Goal: Transaction & Acquisition: Purchase product/service

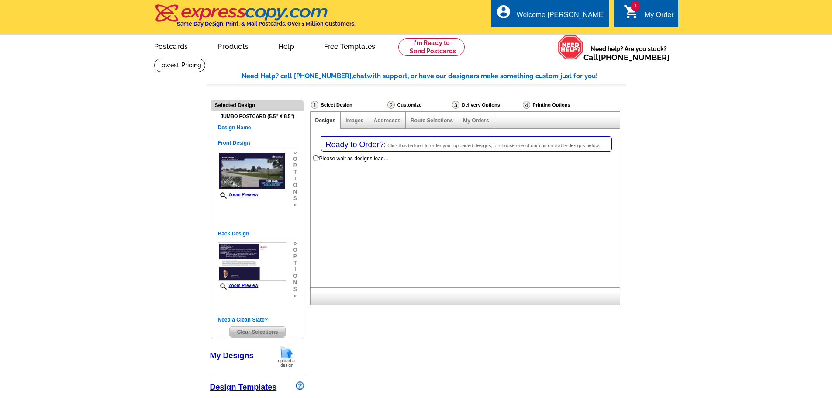
select select "1"
select select "2"
select select "785"
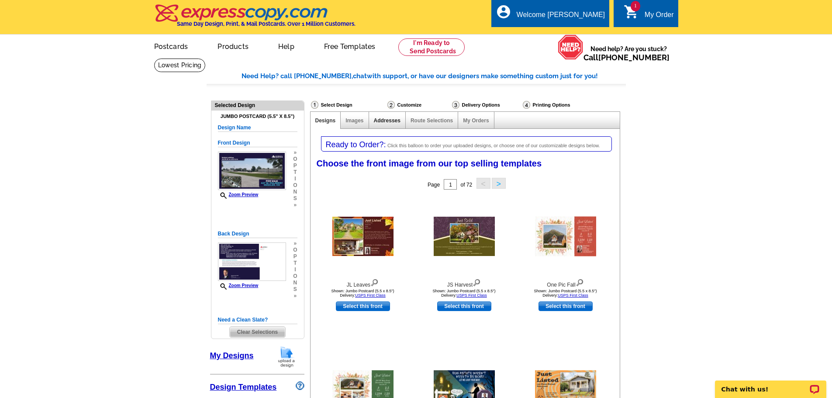
click at [393, 121] on link "Addresses" at bounding box center [387, 120] width 27 height 6
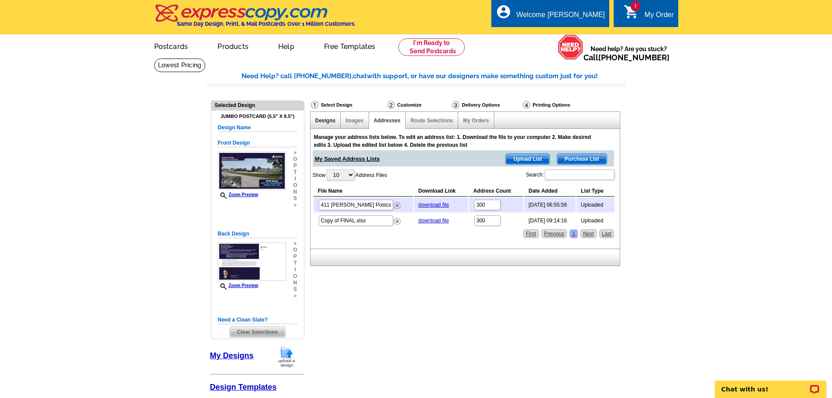
click at [322, 122] on link "Designs" at bounding box center [325, 120] width 21 height 6
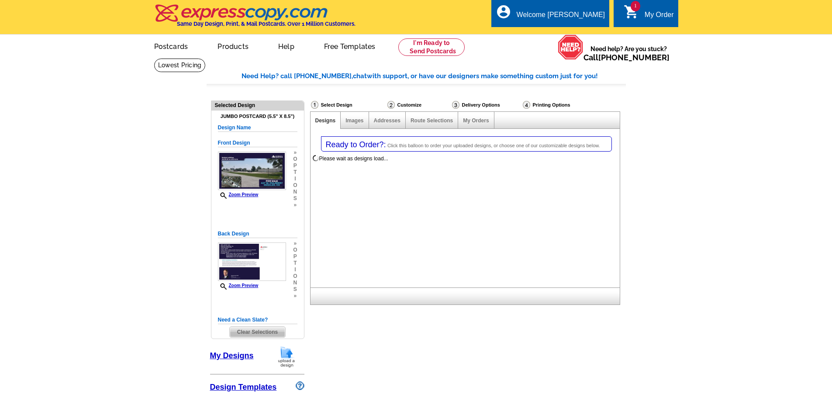
select select "1"
select select "2"
select select "785"
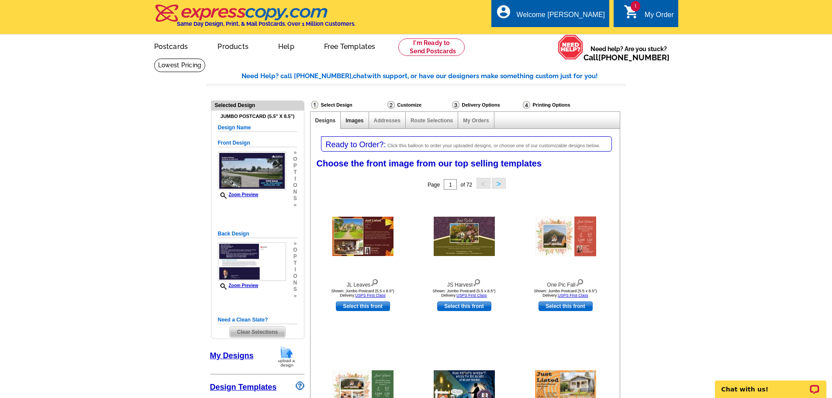
click at [357, 122] on link "Images" at bounding box center [354, 120] width 18 height 6
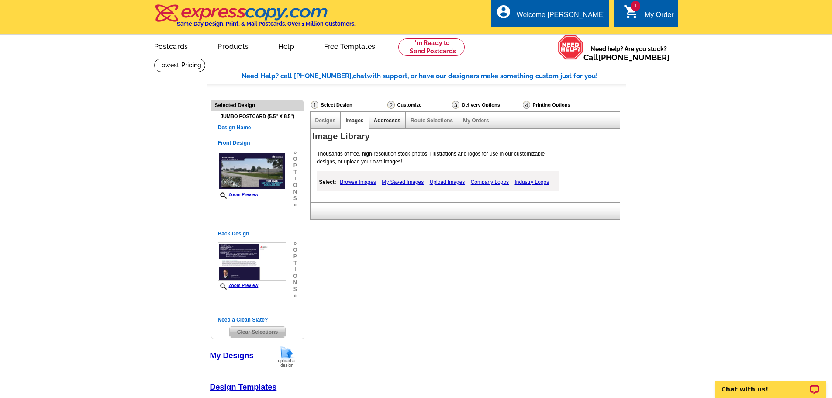
click at [389, 120] on link "Addresses" at bounding box center [387, 120] width 27 height 6
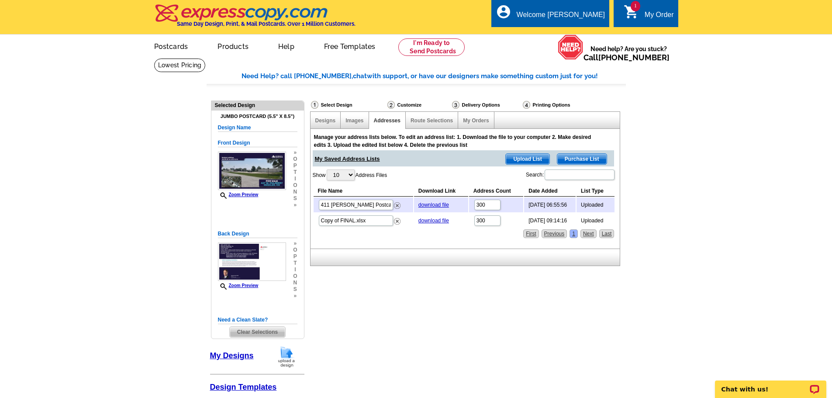
click at [528, 162] on span "Upload List" at bounding box center [527, 159] width 43 height 10
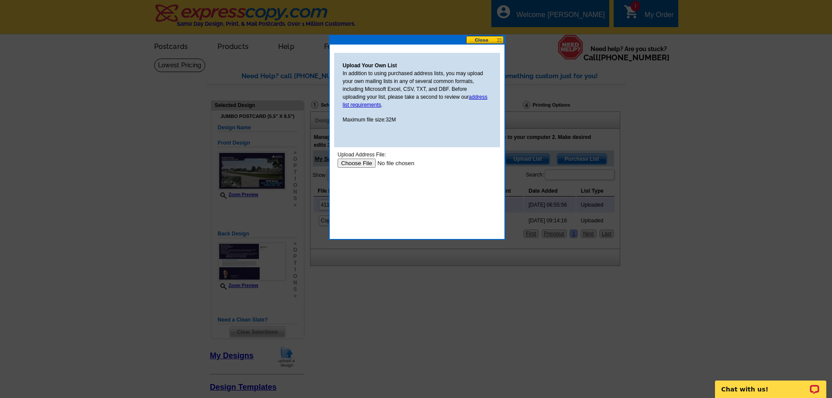
click at [357, 163] on input "file" at bounding box center [392, 163] width 110 height 9
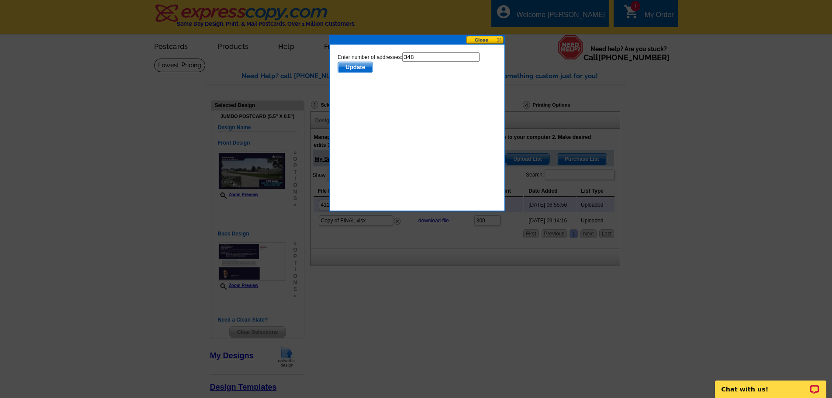
click at [355, 67] on span "Update" at bounding box center [355, 67] width 35 height 10
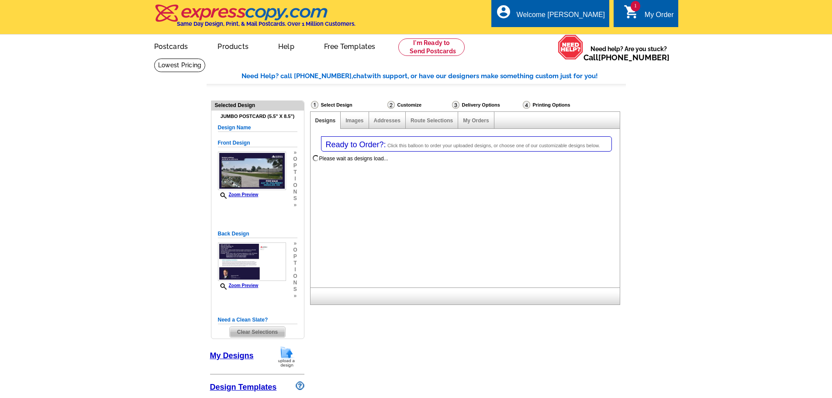
select select "1"
select select "2"
select select "785"
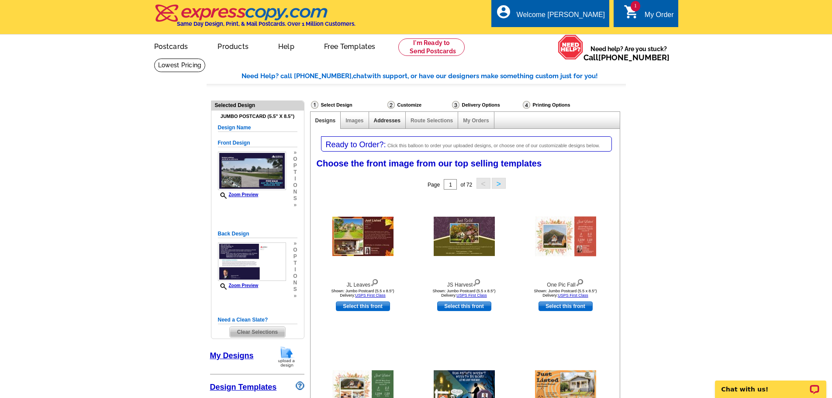
click at [387, 121] on link "Addresses" at bounding box center [387, 120] width 27 height 6
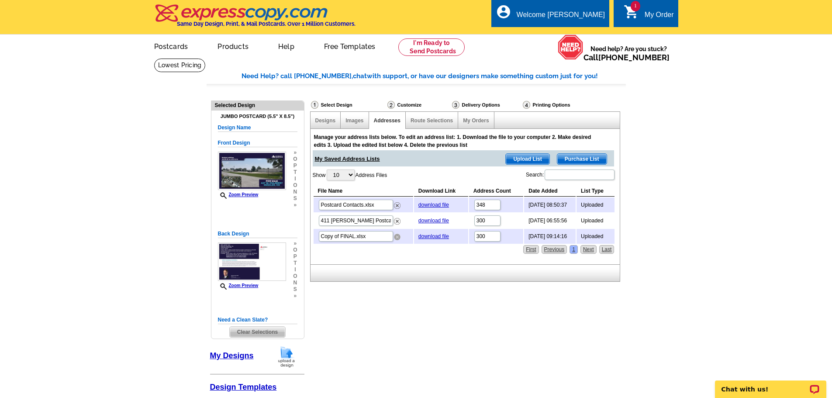
click at [397, 238] on img at bounding box center [397, 237] width 7 height 7
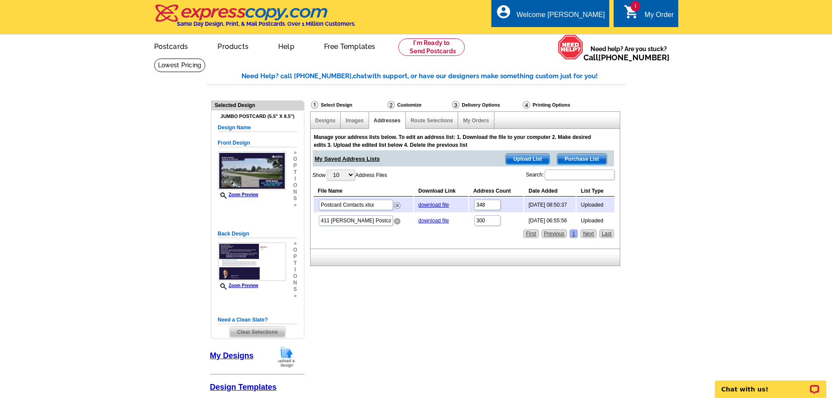
drag, startPoint x: 397, startPoint y: 222, endPoint x: 456, endPoint y: 35, distance: 196.0
click at [397, 222] on img at bounding box center [397, 221] width 7 height 7
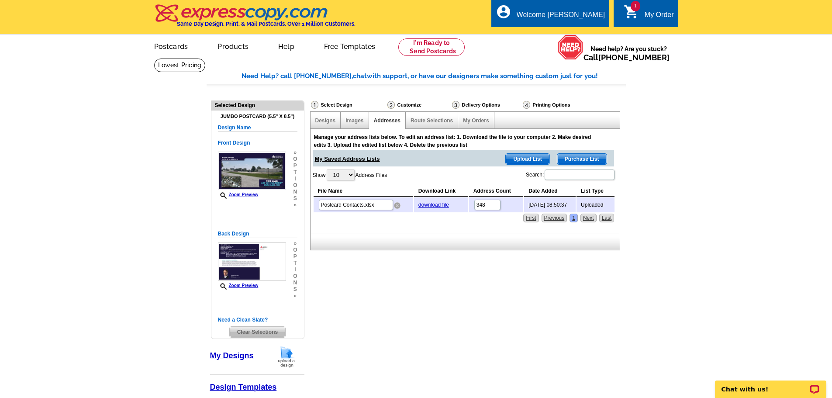
click at [397, 207] on img at bounding box center [397, 205] width 7 height 7
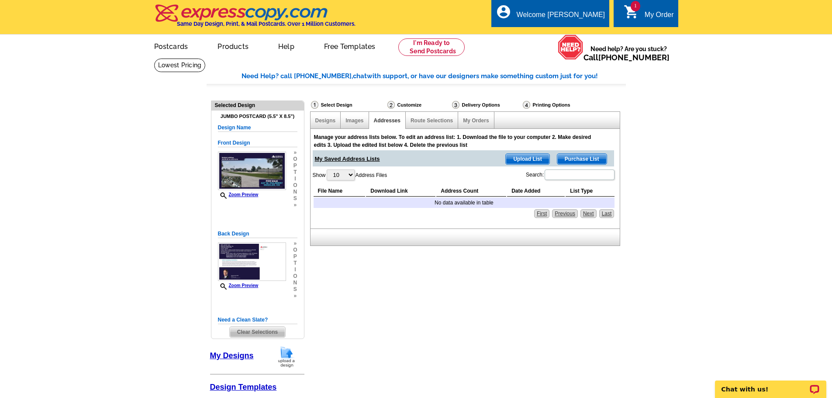
click at [517, 158] on span "Upload List" at bounding box center [527, 159] width 43 height 10
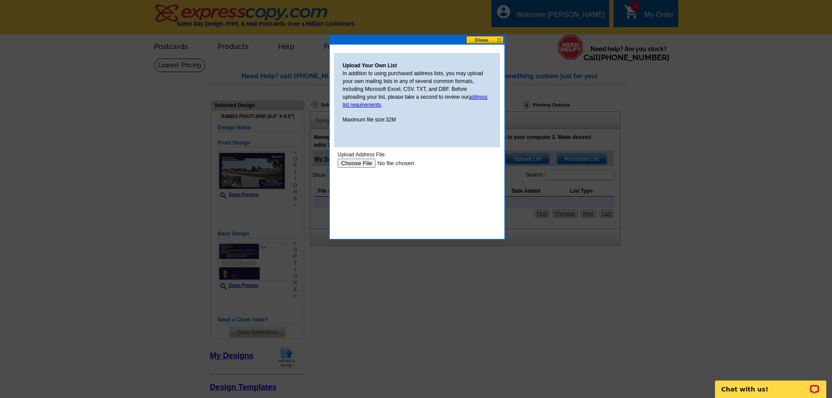
click at [353, 159] on input "file" at bounding box center [392, 163] width 110 height 9
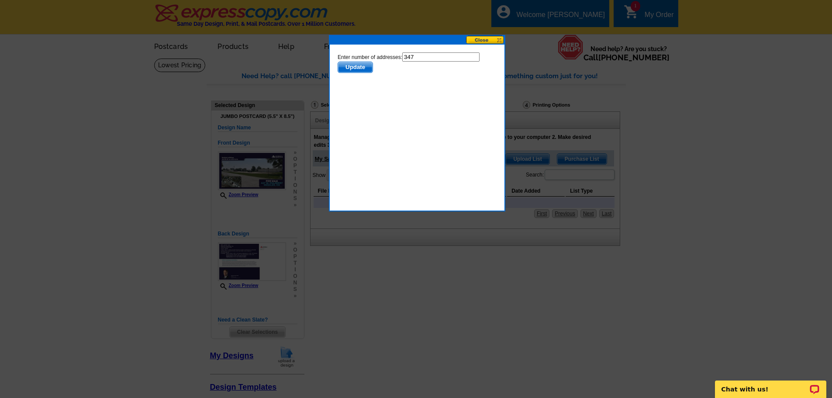
click at [352, 66] on span "Update" at bounding box center [355, 67] width 35 height 10
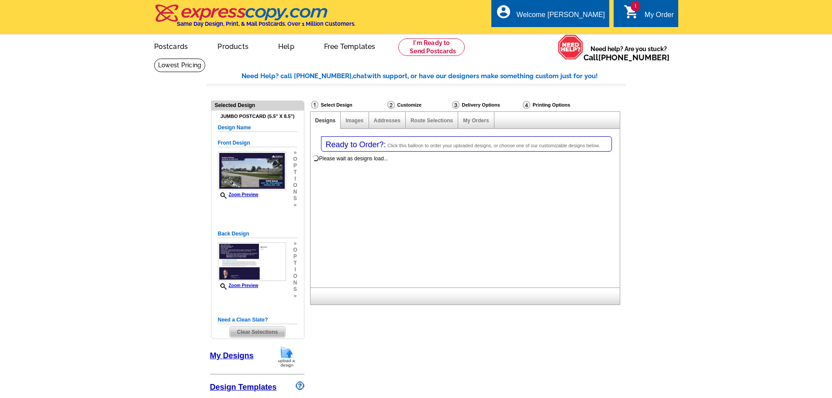
select select "1"
select select "2"
select select "785"
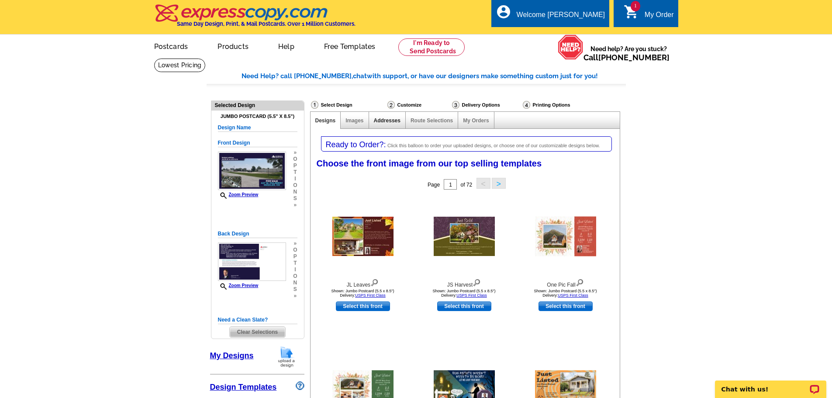
click at [382, 122] on link "Addresses" at bounding box center [387, 120] width 27 height 6
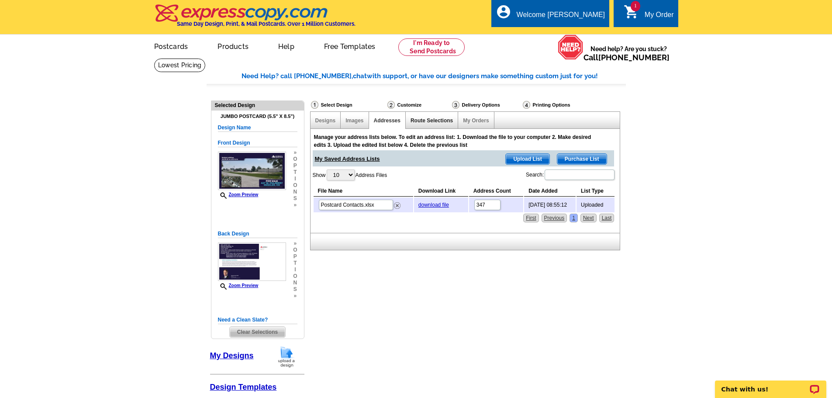
click at [428, 121] on link "Route Selections" at bounding box center [432, 120] width 42 height 6
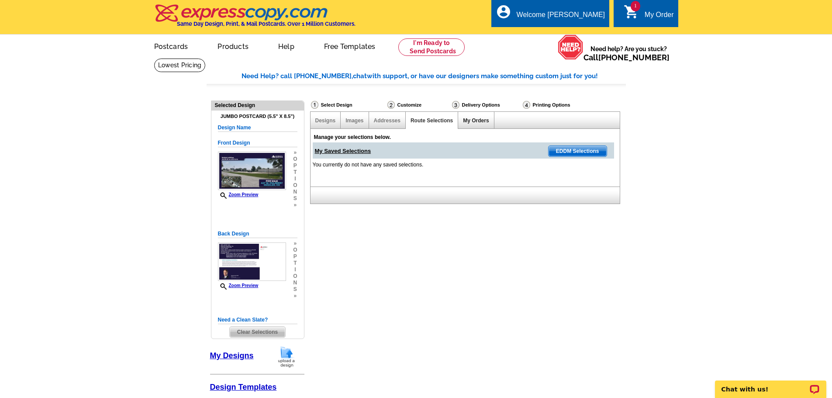
click at [475, 120] on link "My Orders" at bounding box center [476, 120] width 26 height 6
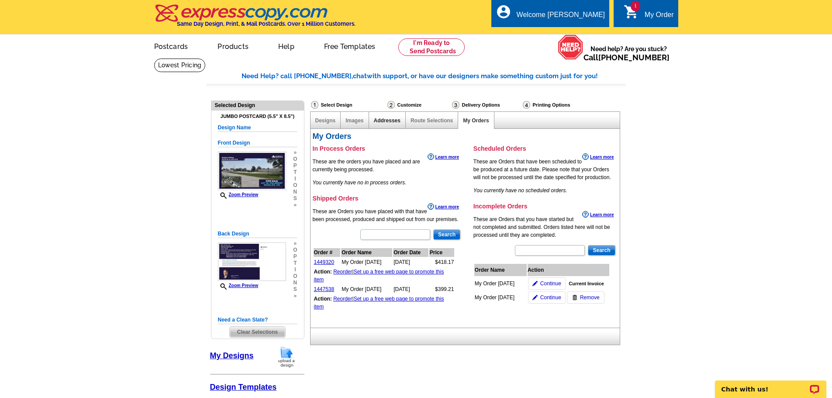
click at [384, 119] on link "Addresses" at bounding box center [387, 120] width 27 height 6
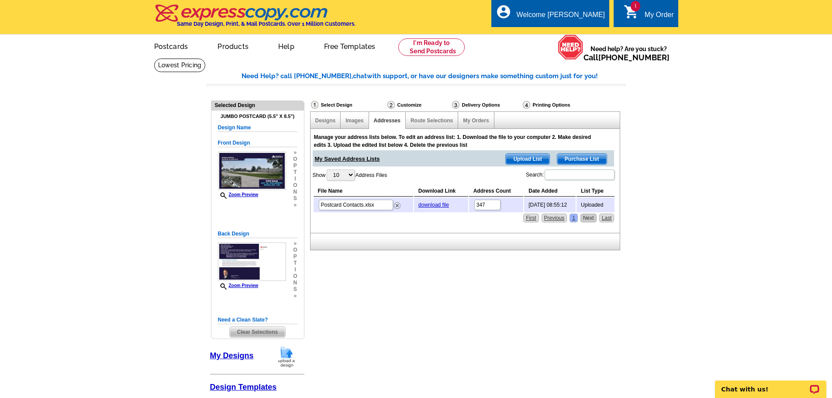
click at [589, 219] on link "Next" at bounding box center [588, 218] width 16 height 9
click at [476, 103] on div "Delivery Options" at bounding box center [486, 105] width 71 height 11
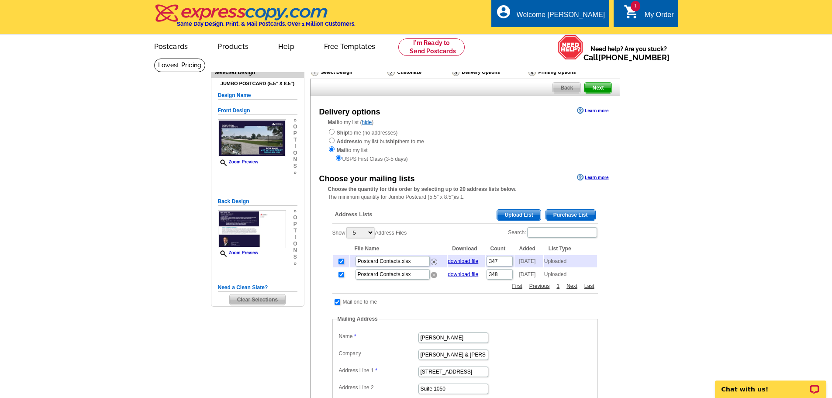
click at [433, 278] on img at bounding box center [434, 275] width 7 height 7
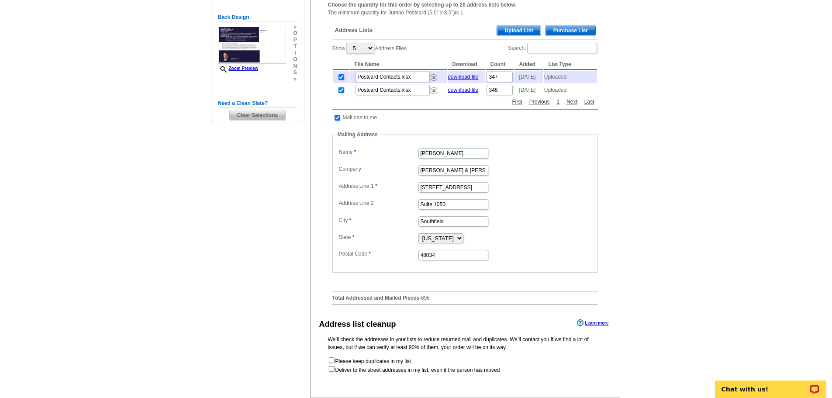
scroll to position [44, 0]
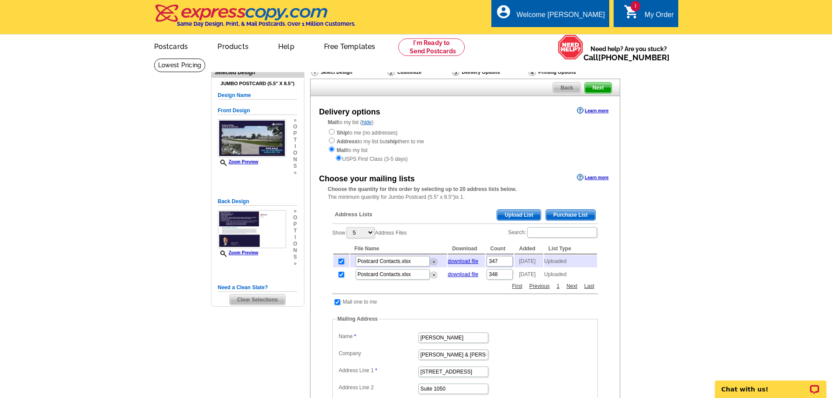
click at [407, 73] on div "Customize" at bounding box center [419, 72] width 65 height 9
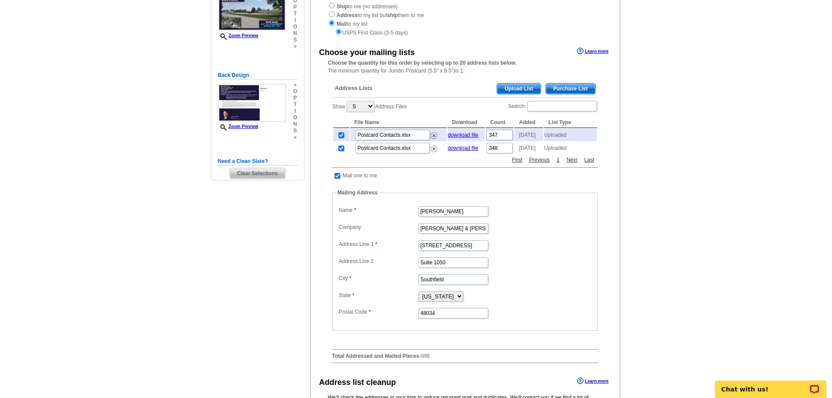
scroll to position [175, 0]
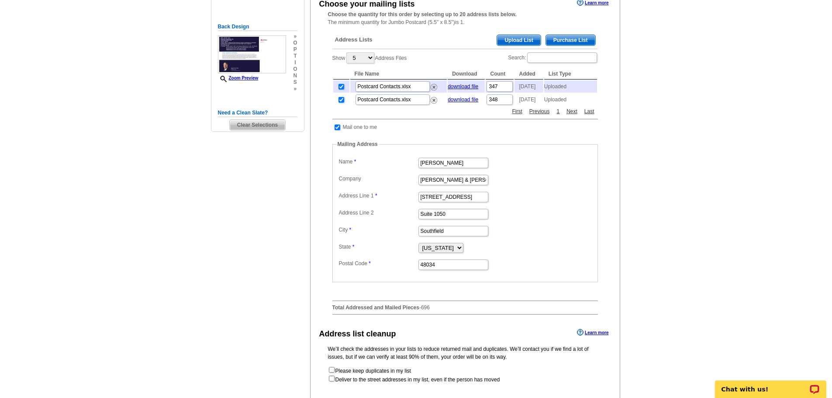
click at [342, 103] on input "checkbox" at bounding box center [341, 100] width 6 height 6
checkbox input "false"
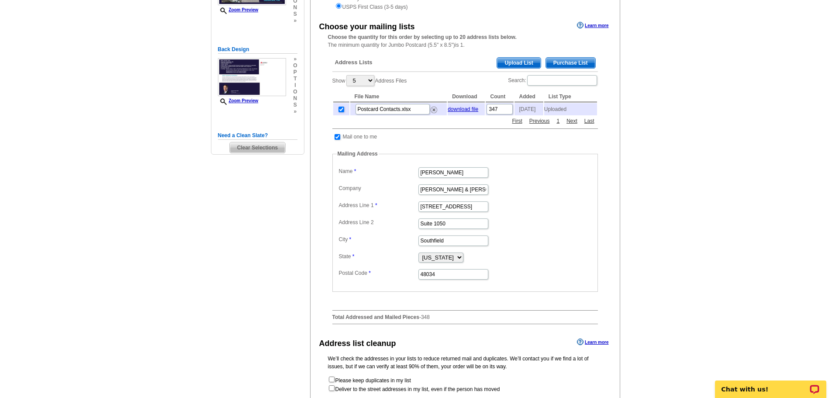
scroll to position [131, 0]
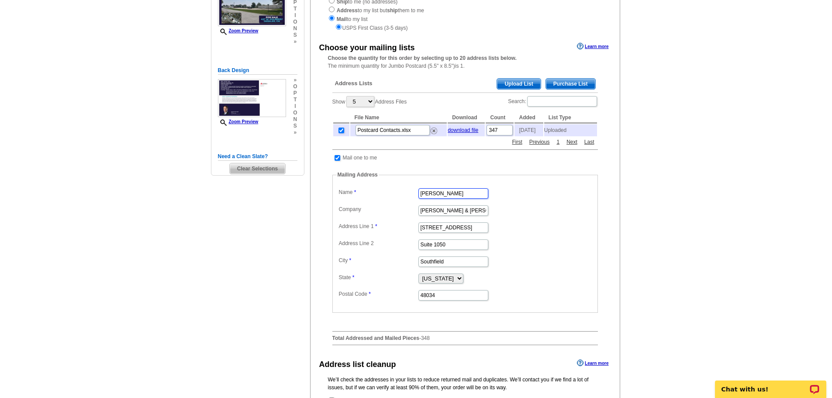
drag, startPoint x: 467, startPoint y: 197, endPoint x: 474, endPoint y: 196, distance: 7.0
click at [467, 197] on input "Christina Kimler" at bounding box center [453, 193] width 70 height 10
type input "Craig Herschel"
type input "75 E. Henry Street"
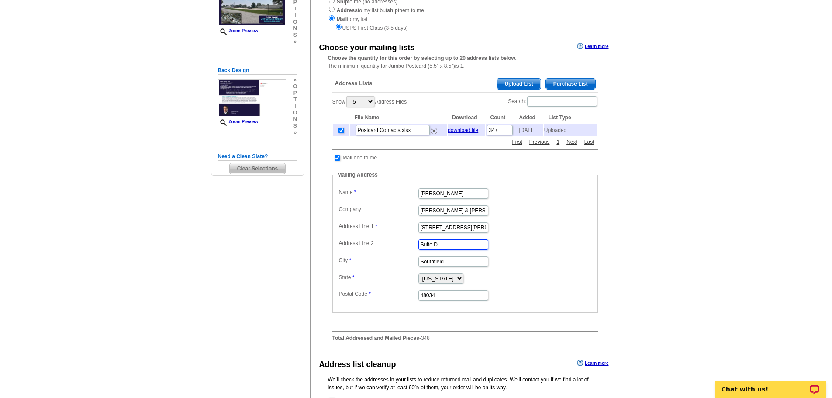
type input "Suite D"
type input "Saline"
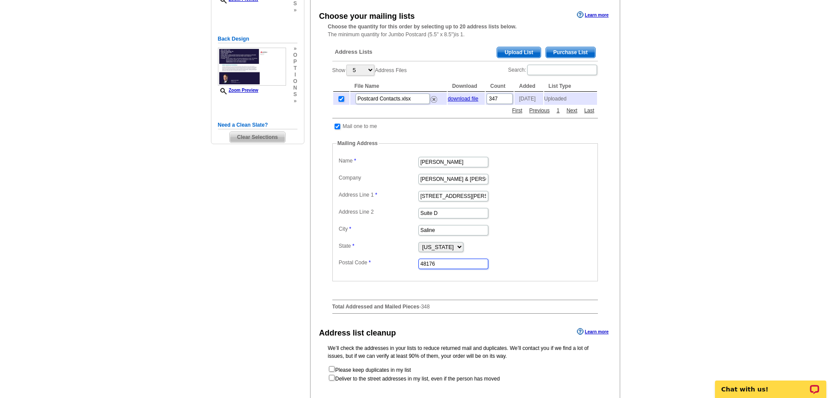
scroll to position [306, 0]
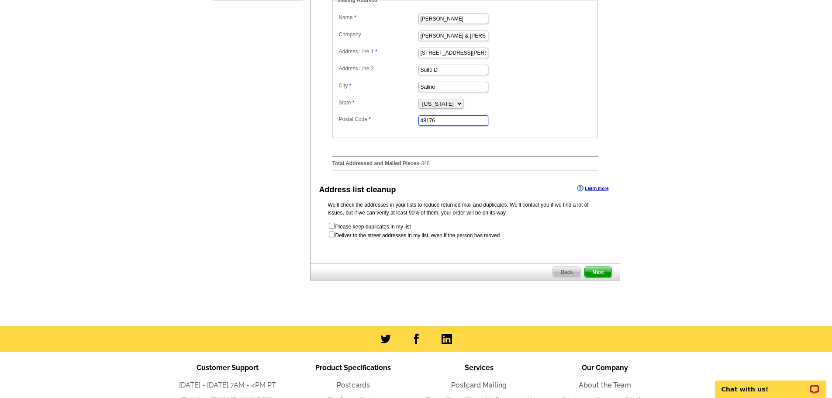
type input "48176"
click at [594, 275] on span "Next" at bounding box center [598, 272] width 26 height 10
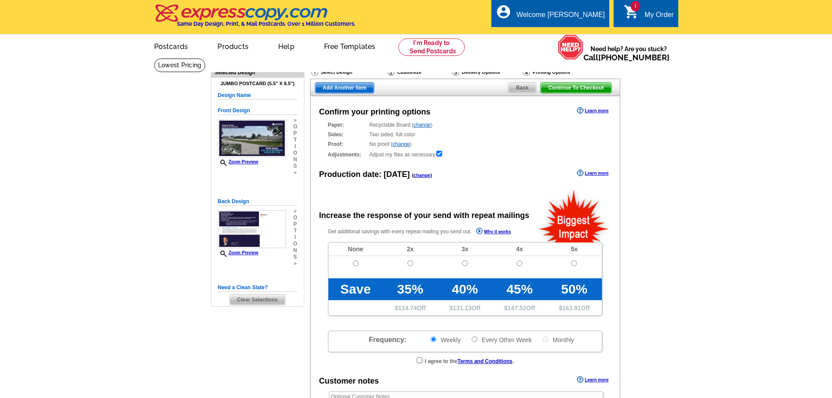
radio input "false"
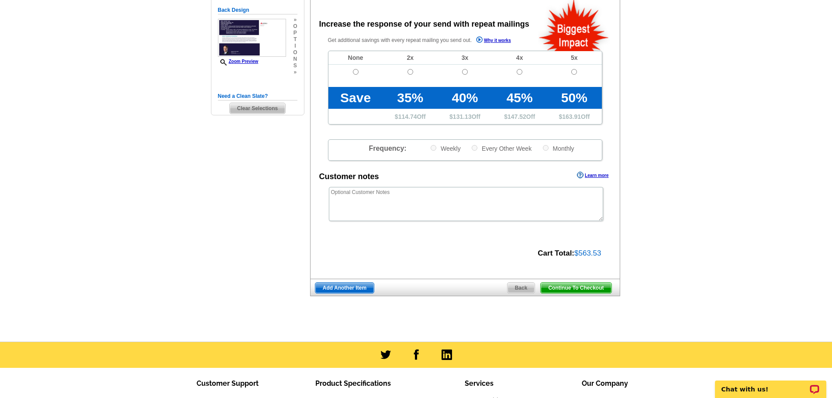
scroll to position [218, 0]
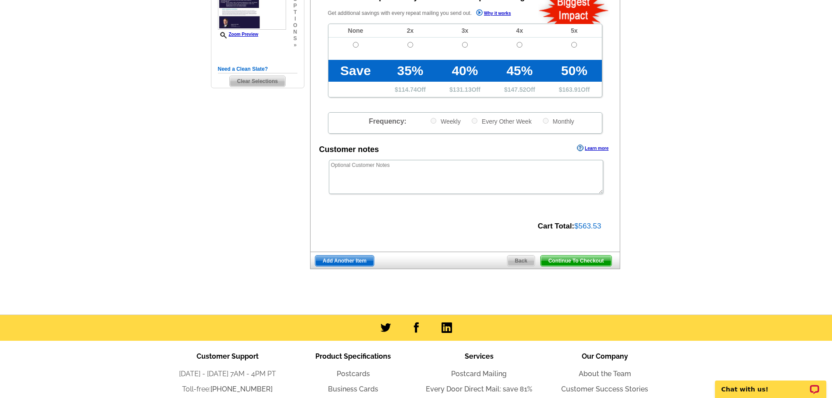
click at [563, 262] on span "Continue To Checkout" at bounding box center [576, 260] width 70 height 10
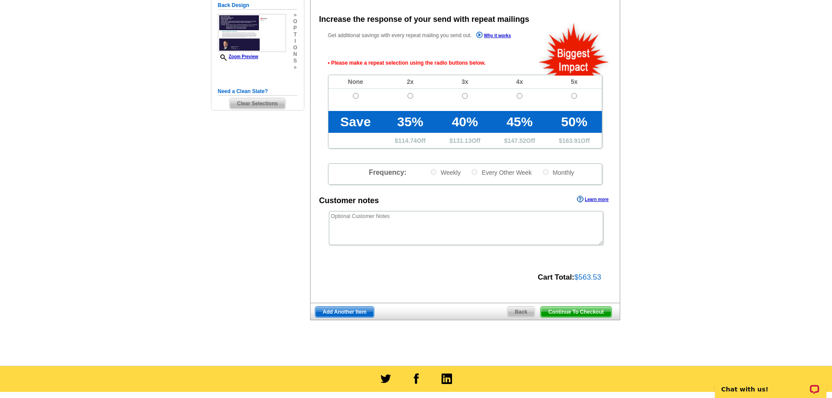
scroll to position [196, 0]
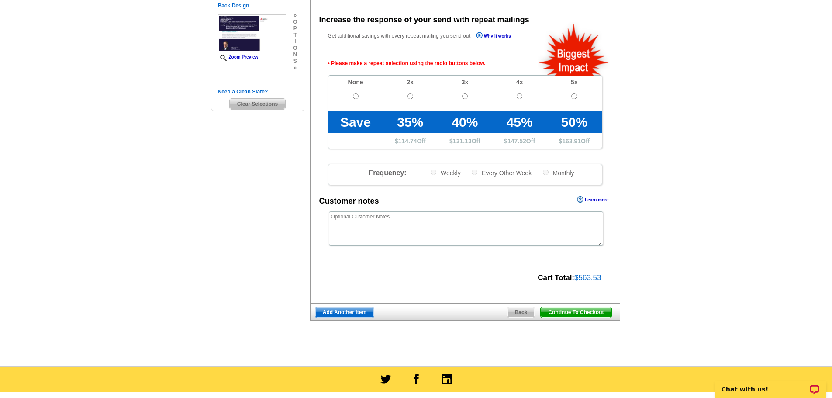
click at [564, 313] on span "Continue To Checkout" at bounding box center [576, 312] width 70 height 10
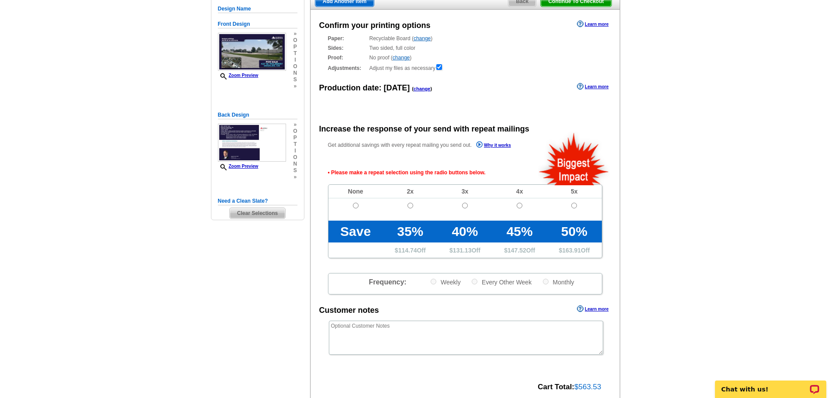
scroll to position [87, 0]
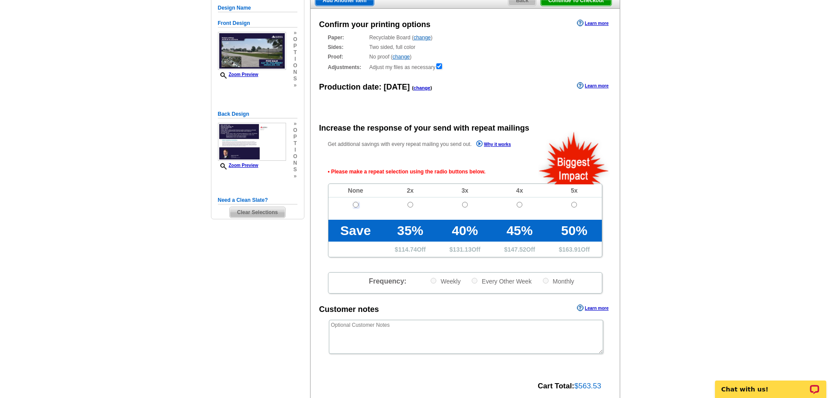
click at [357, 205] on input "radio" at bounding box center [356, 205] width 6 height 6
radio input "true"
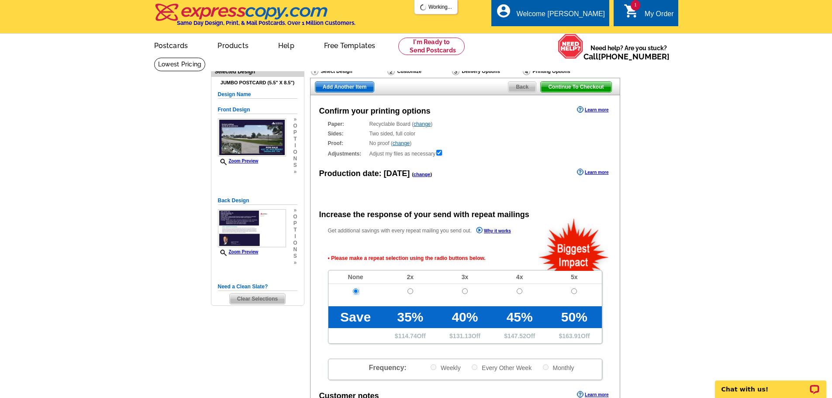
scroll to position [0, 0]
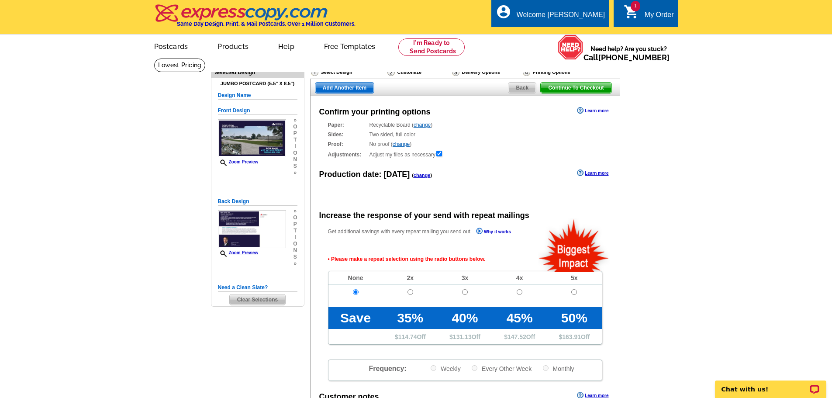
click at [568, 87] on span "Continue To Checkout" at bounding box center [576, 88] width 70 height 10
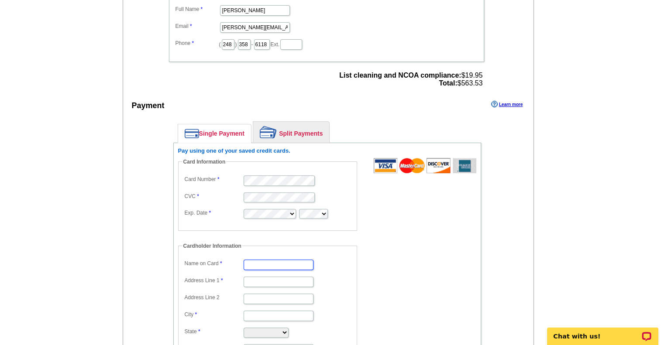
click at [292, 260] on input "Name on Card" at bounding box center [279, 265] width 70 height 10
type input "[PERSON_NAME]"
type input "[STREET_ADDRESS]"
type input "Suite 1050"
type input "Southfield"
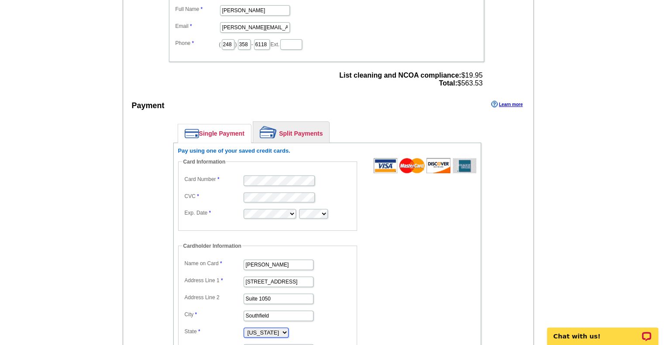
select select "MI"
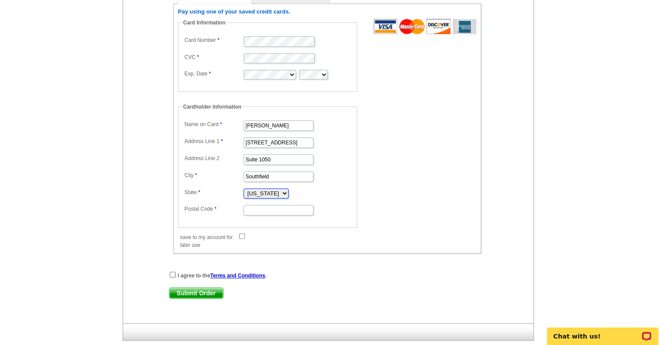
scroll to position [526, 0]
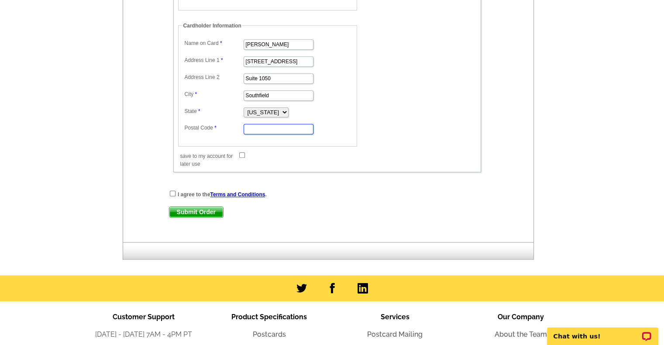
click at [302, 124] on input "Postal Code" at bounding box center [279, 129] width 70 height 10
type input "48076"
click at [172, 191] on input "checkbox" at bounding box center [173, 194] width 6 height 6
click at [171, 191] on input "checkbox" at bounding box center [173, 194] width 6 height 6
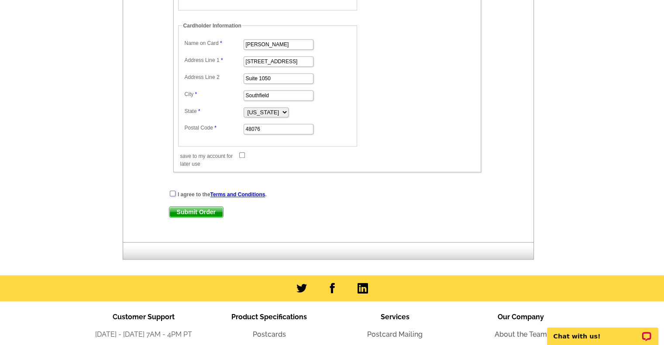
checkbox input "true"
click at [196, 207] on span "Submit Order" at bounding box center [196, 212] width 54 height 10
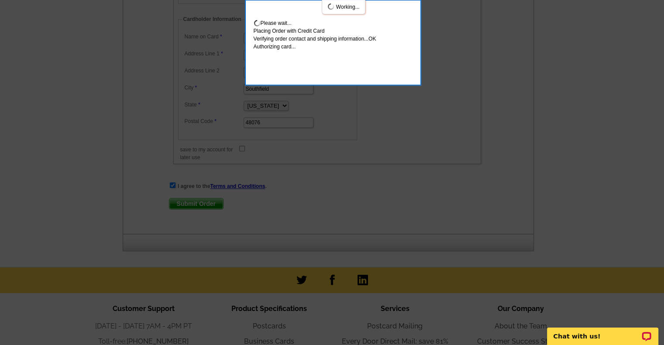
scroll to position [574, 0]
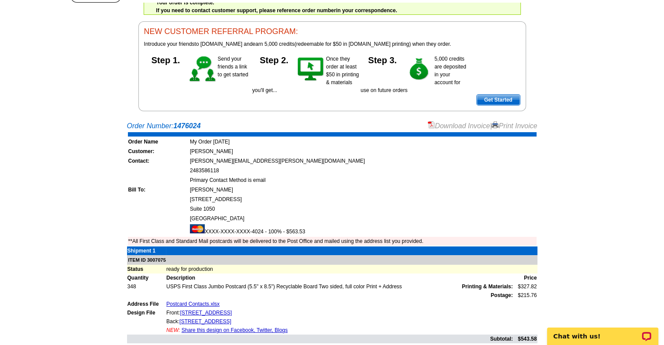
scroll to position [46, 0]
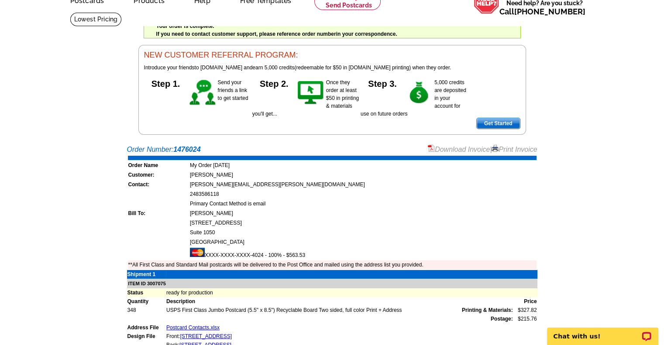
click at [452, 150] on link "Download Invoice" at bounding box center [459, 149] width 62 height 7
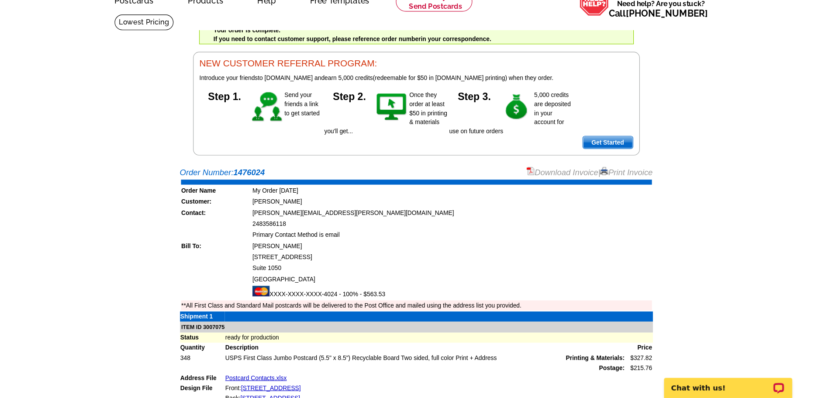
scroll to position [46, 0]
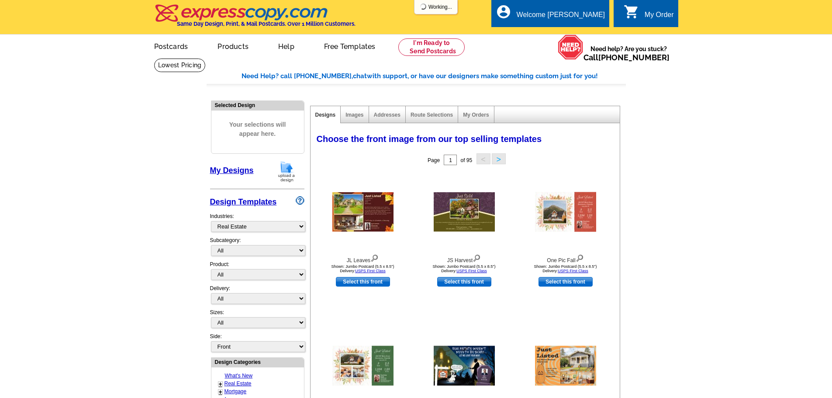
select select "785"
click at [474, 118] on link "My Orders" at bounding box center [476, 115] width 26 height 6
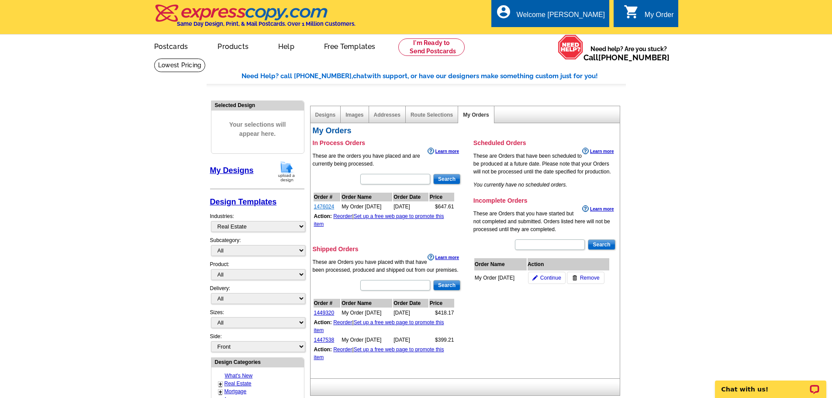
click at [328, 207] on link "1476024" at bounding box center [324, 207] width 21 height 6
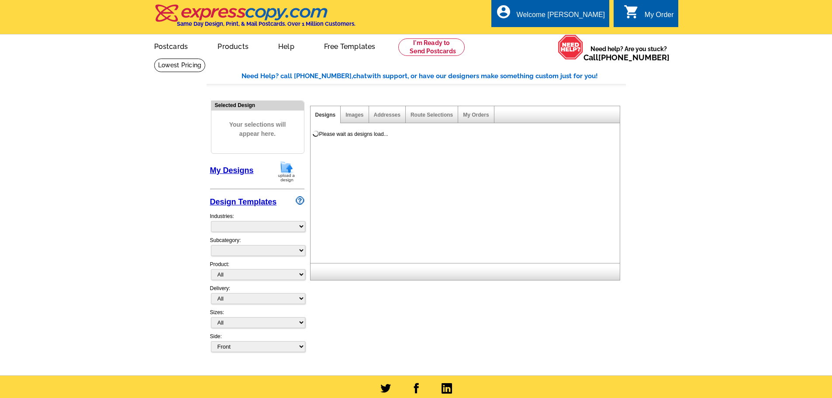
select select
select select "785"
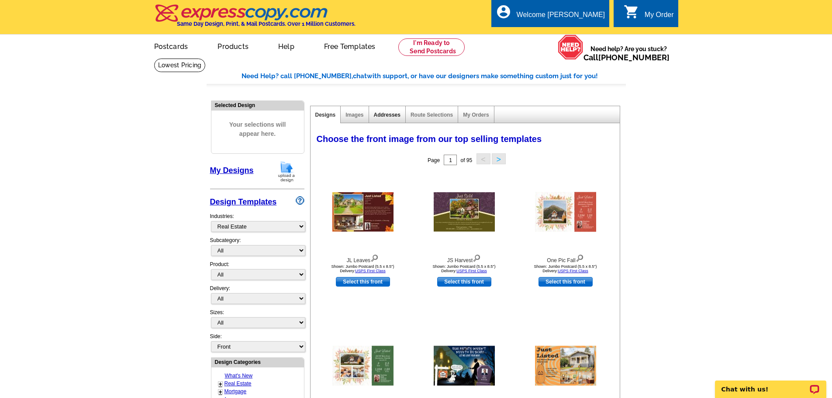
click at [389, 116] on link "Addresses" at bounding box center [387, 115] width 27 height 6
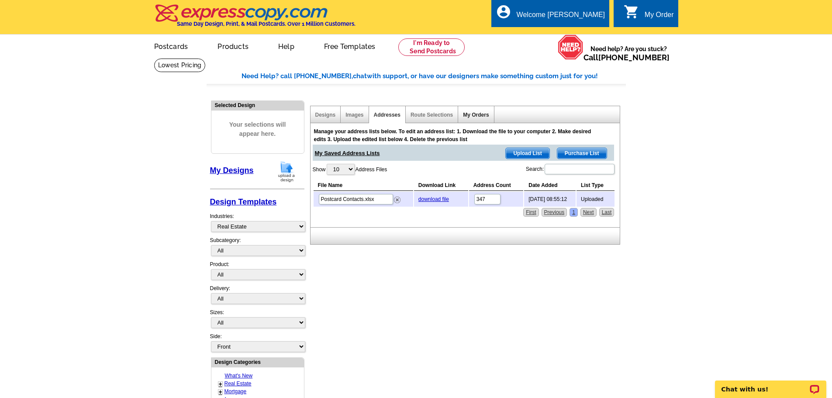
click at [476, 113] on link "My Orders" at bounding box center [476, 115] width 26 height 6
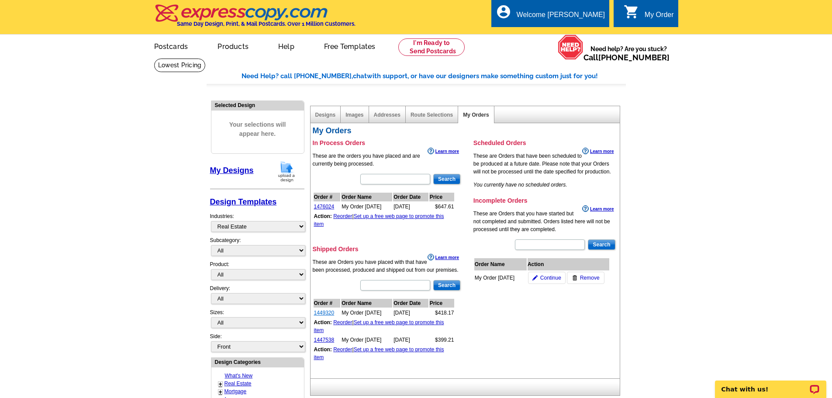
click at [325, 315] on link "1449320" at bounding box center [324, 313] width 21 height 6
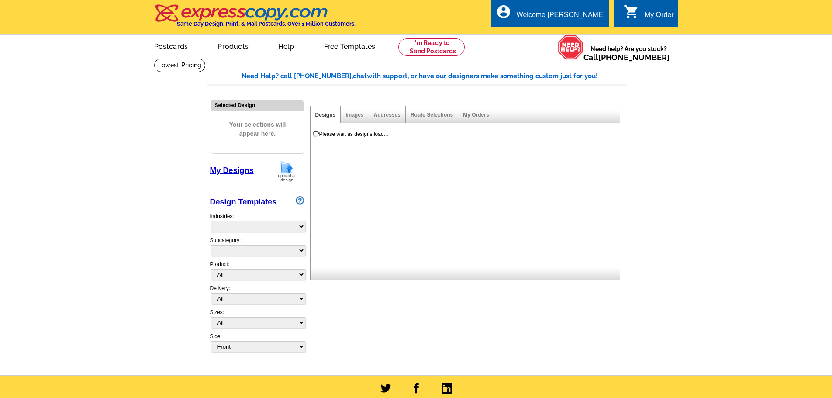
select select
select select "785"
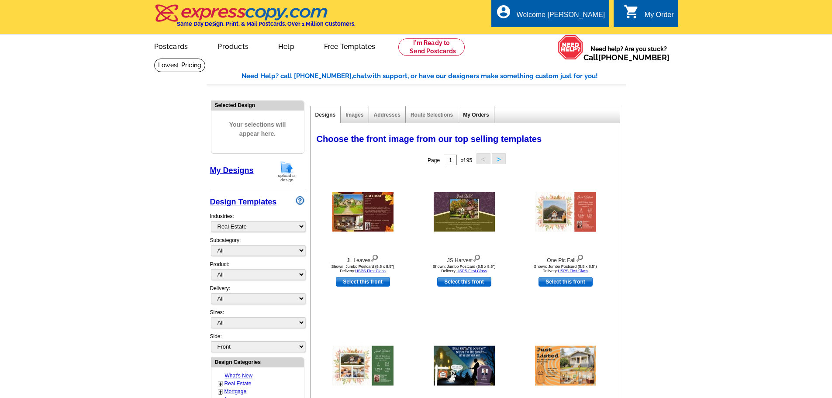
click at [471, 118] on link "My Orders" at bounding box center [476, 115] width 26 height 6
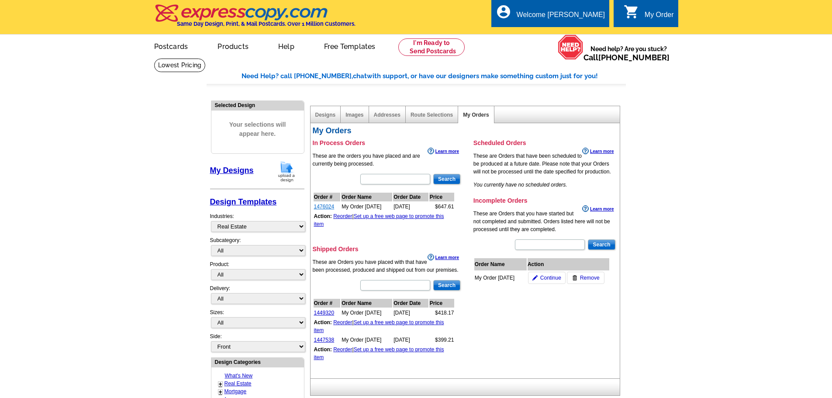
click at [328, 207] on link "1476024" at bounding box center [324, 207] width 21 height 6
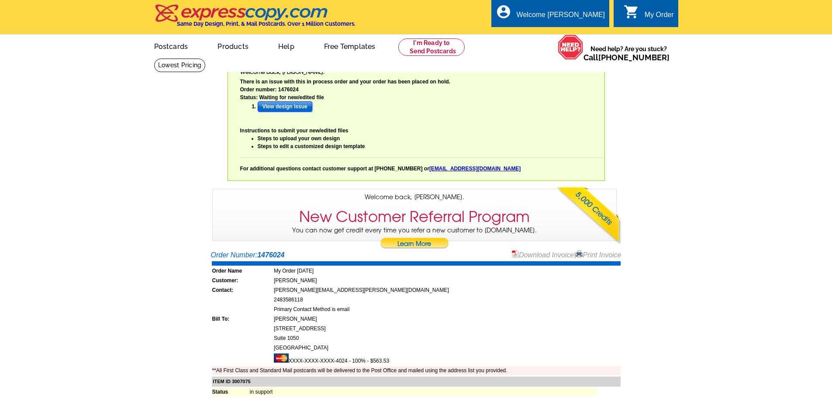
click at [280, 107] on input "View design issue" at bounding box center [285, 106] width 55 height 10
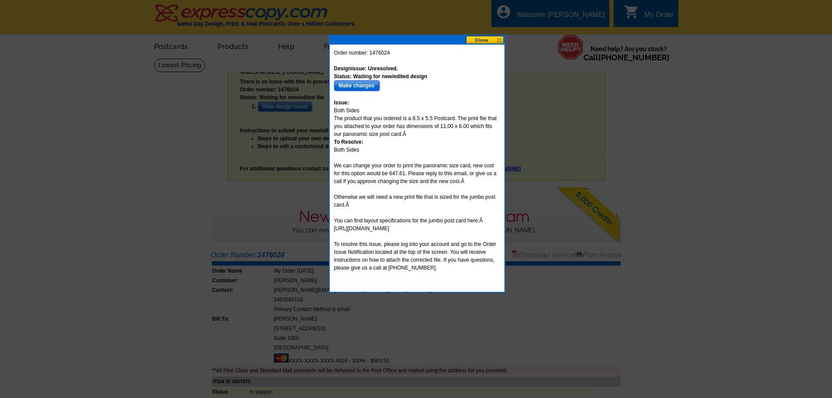
click at [359, 83] on input "Make changes" at bounding box center [356, 85] width 45 height 10
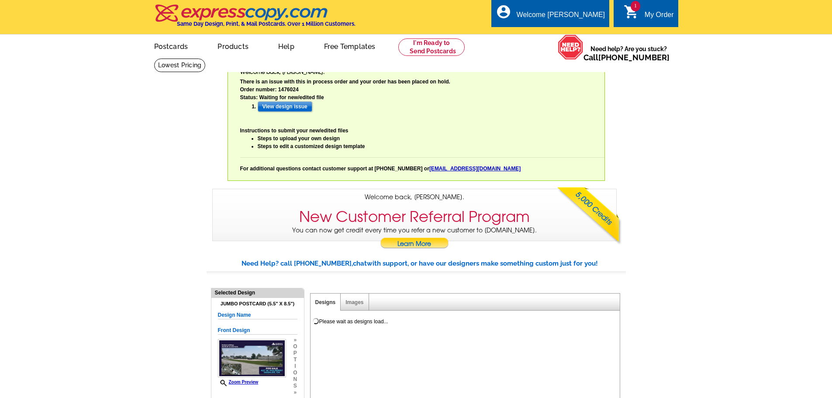
select select "785"
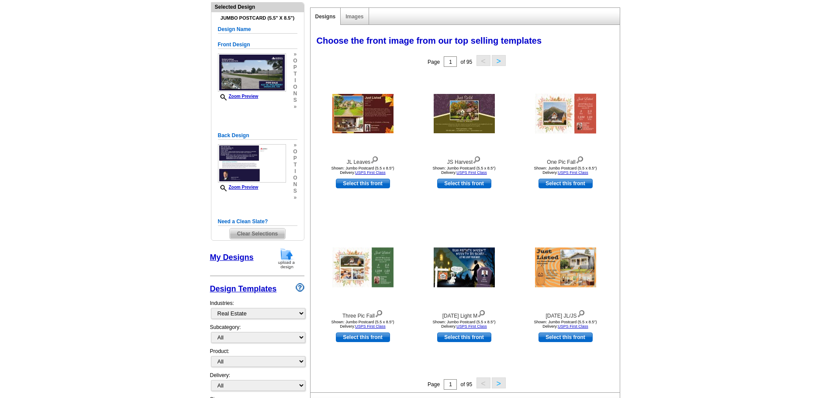
scroll to position [306, 0]
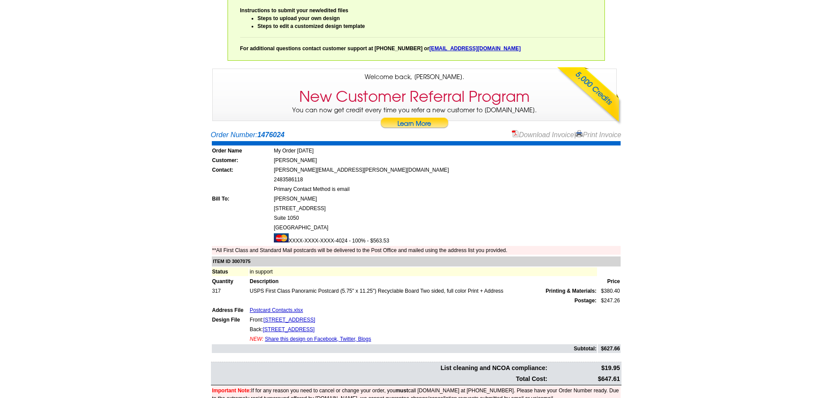
scroll to position [131, 0]
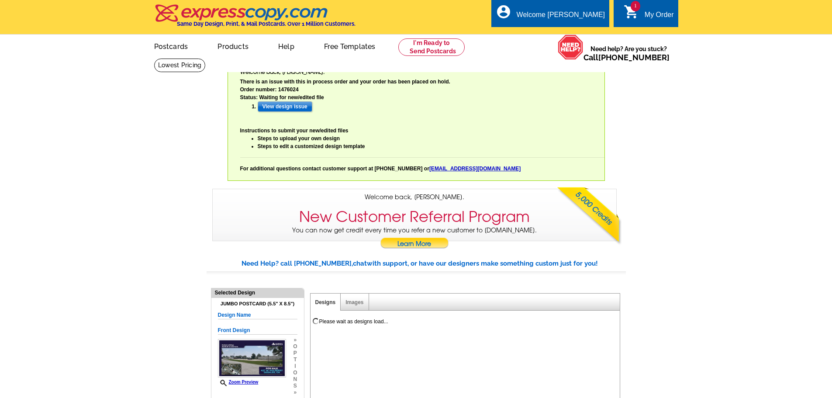
select select
select select "785"
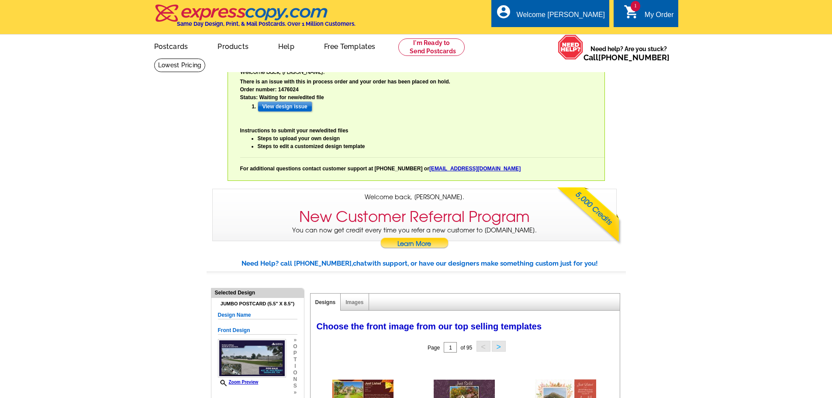
click at [649, 16] on div "My Order" at bounding box center [659, 17] width 29 height 12
